Goal: Navigation & Orientation: Understand site structure

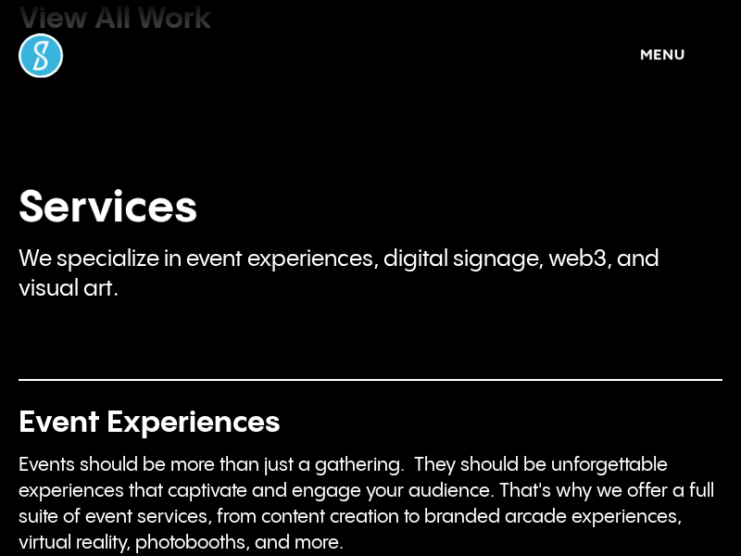
scroll to position [3374, 0]
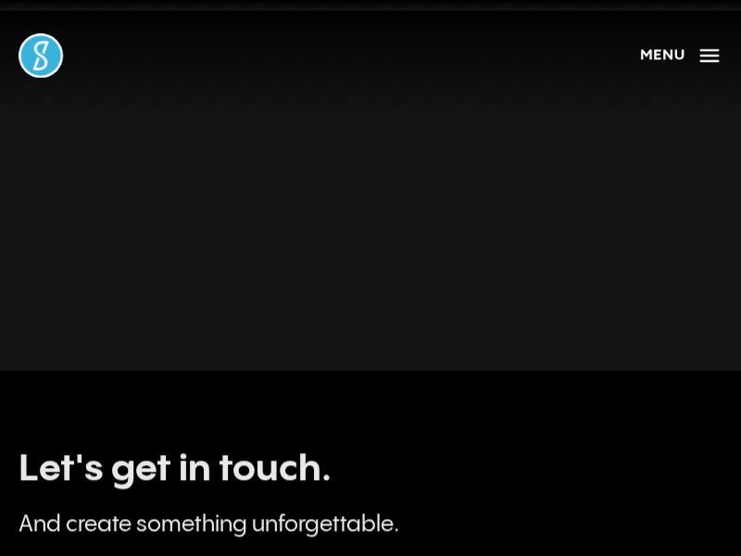
scroll to position [8874, 0]
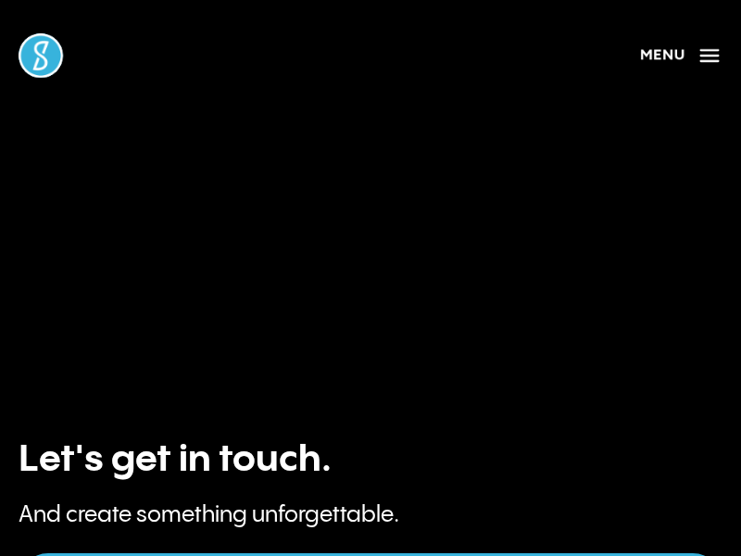
scroll to position [952, 0]
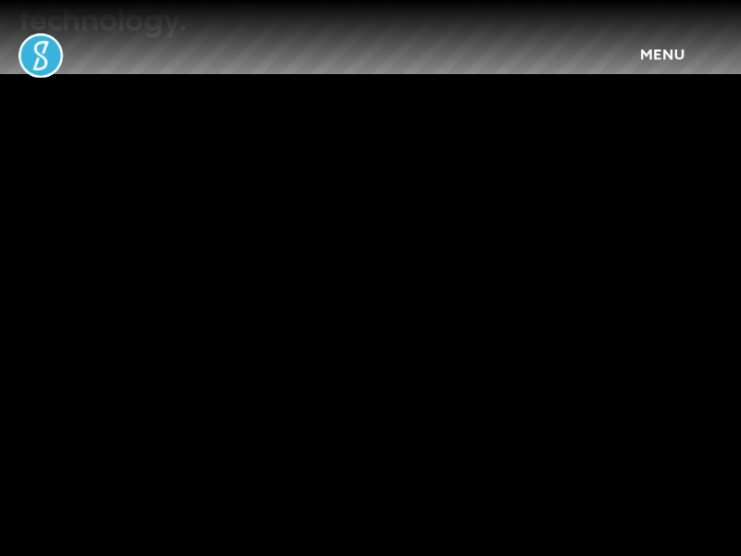
scroll to position [952, 0]
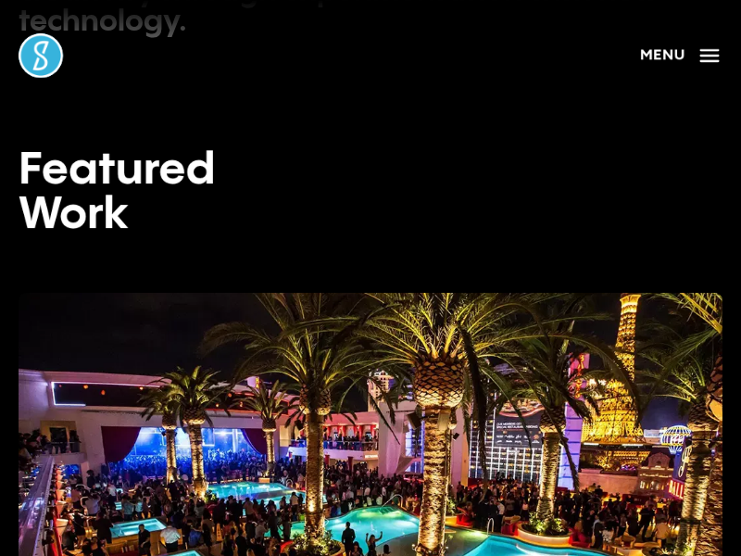
scroll to position [3789, 0]
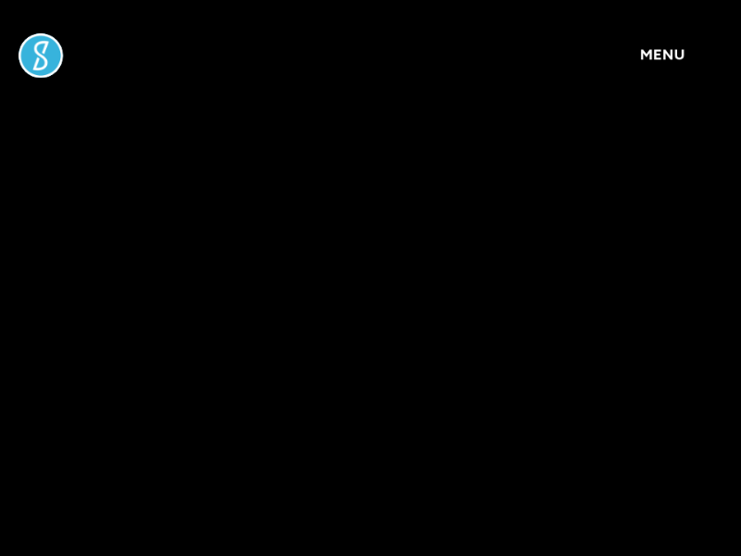
scroll to position [5916, 0]
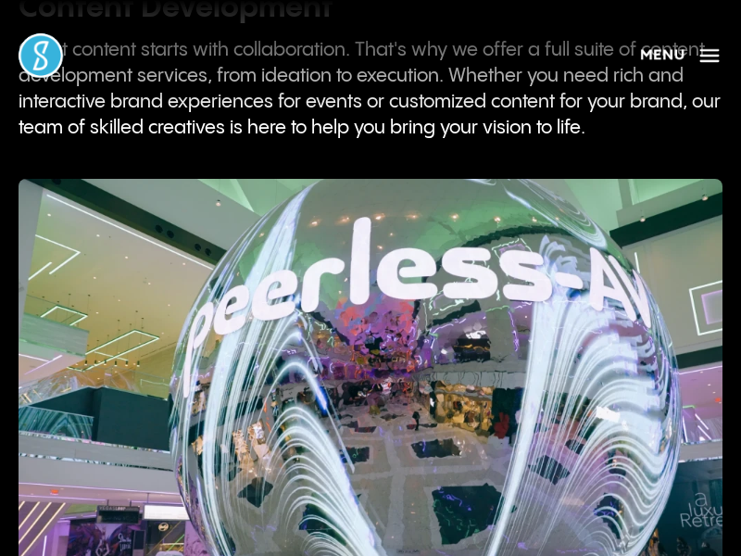
scroll to position [5768, 0]
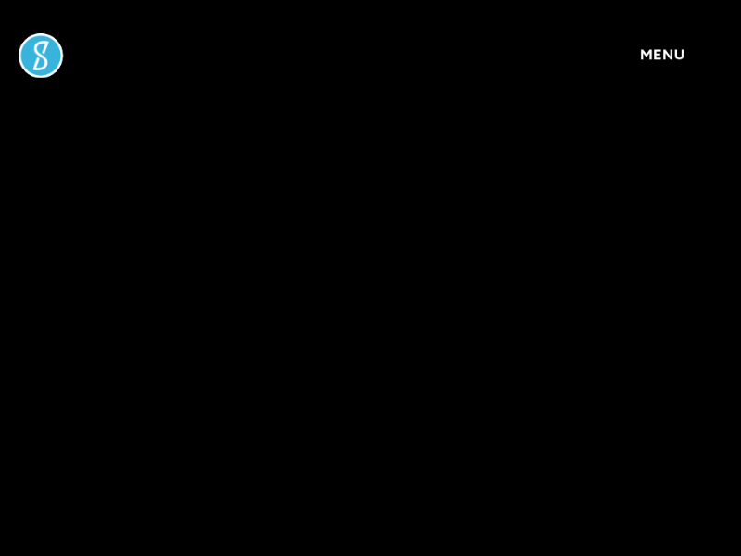
scroll to position [5916, 0]
